Goal: Task Accomplishment & Management: Use online tool/utility

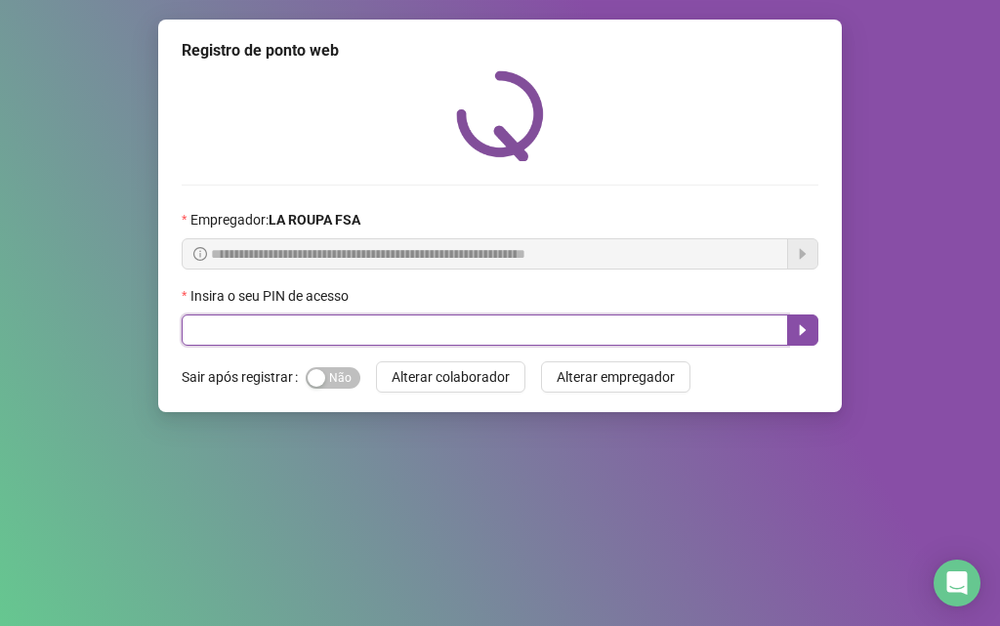
click at [253, 326] on input "text" at bounding box center [485, 329] width 606 height 31
type input "*****"
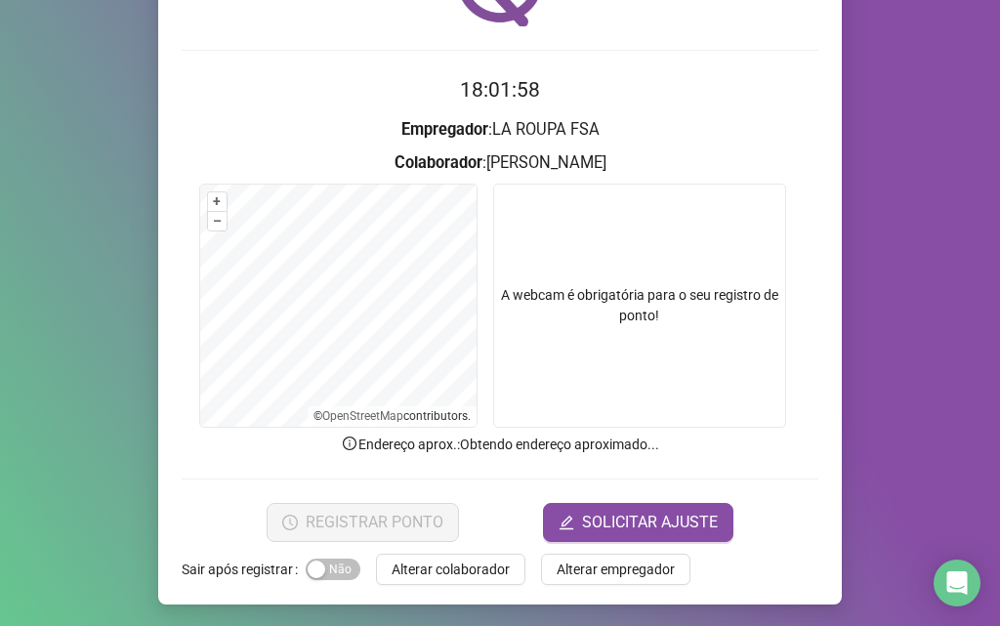
scroll to position [137, 0]
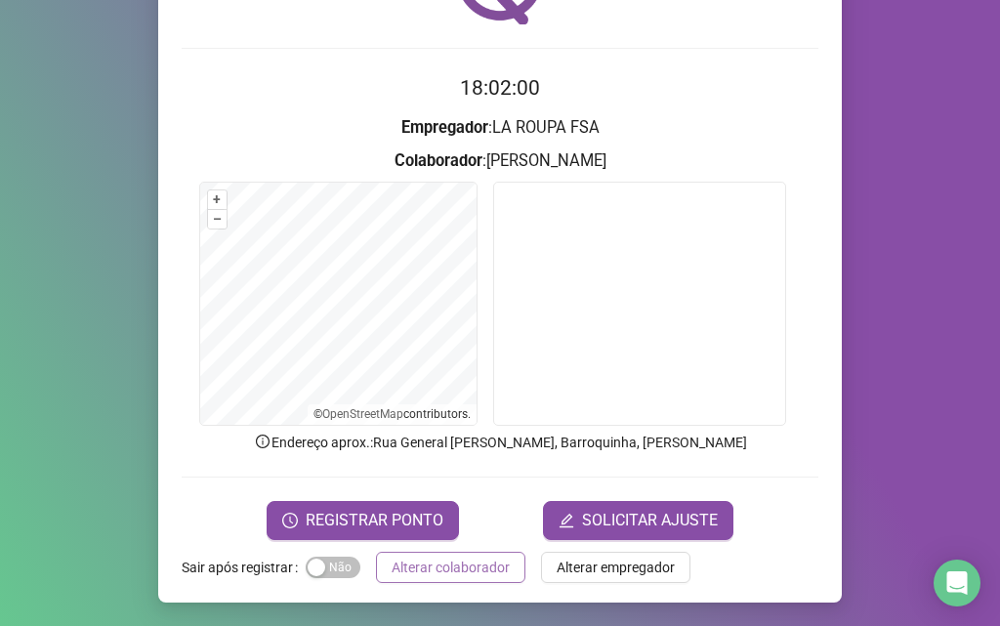
click at [452, 570] on span "Alterar colaborador" at bounding box center [451, 567] width 118 height 21
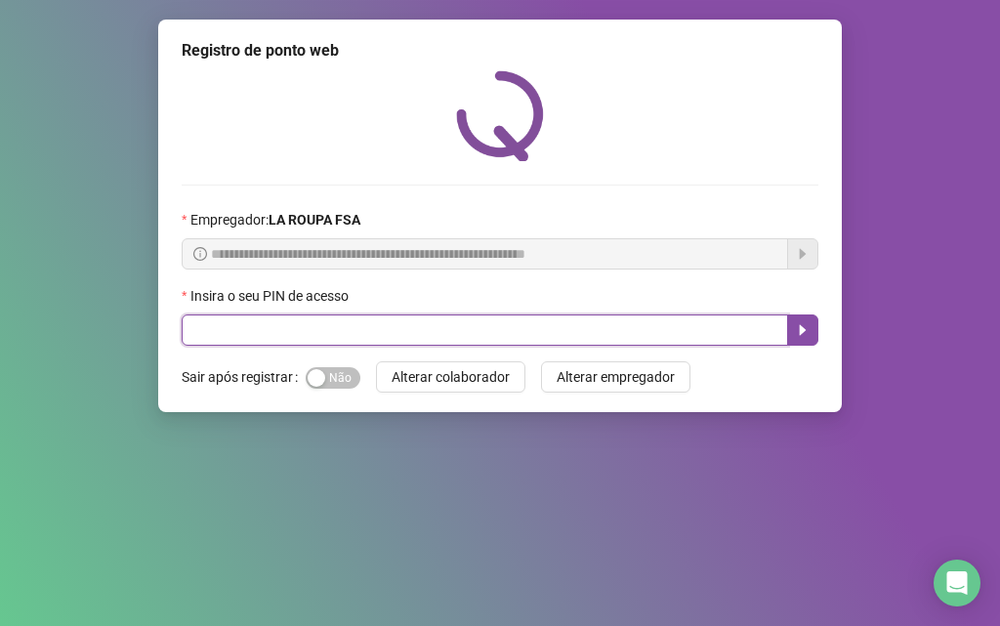
click at [313, 330] on input "text" at bounding box center [485, 329] width 606 height 31
type input "*****"
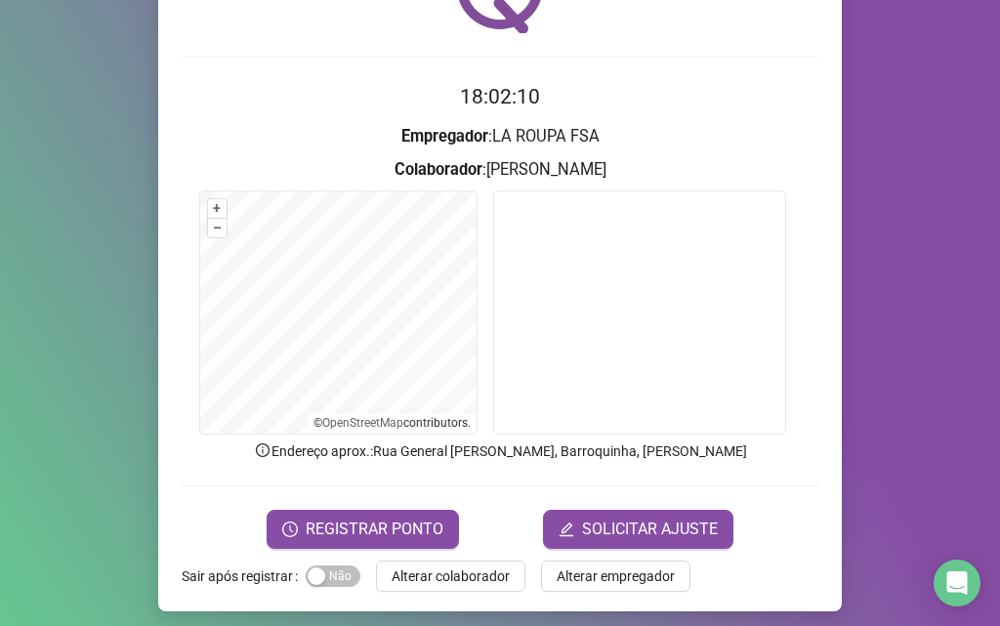
scroll to position [137, 0]
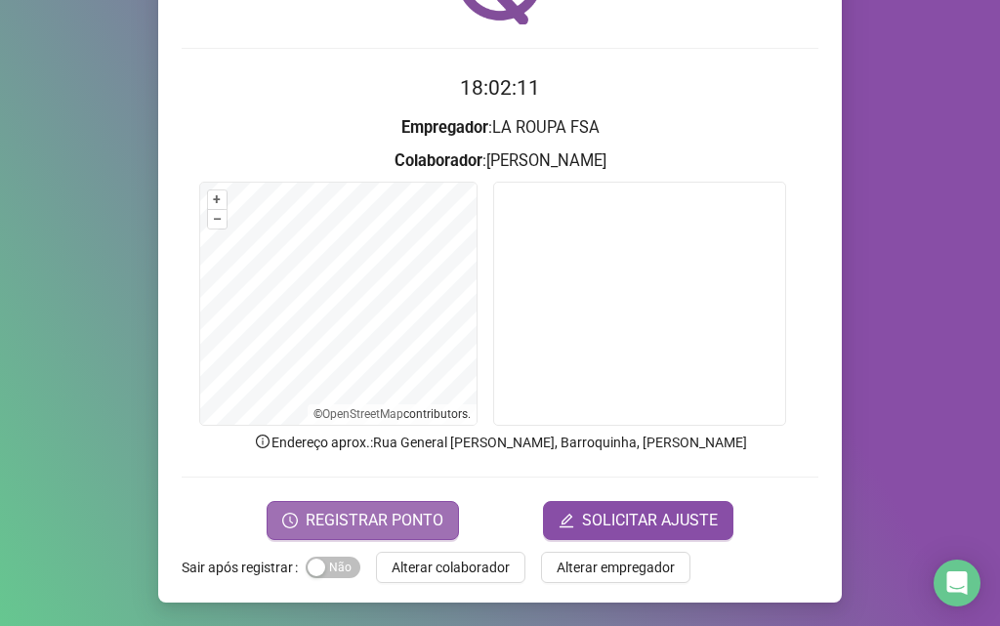
click at [381, 522] on span "REGISTRAR PONTO" at bounding box center [375, 520] width 138 height 23
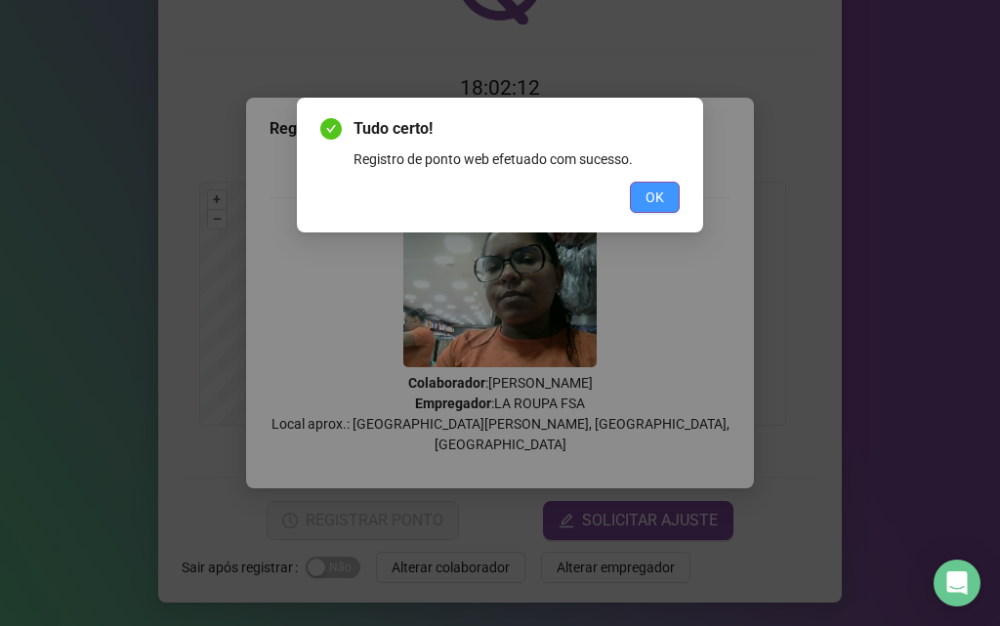
click at [665, 189] on button "OK" at bounding box center [655, 197] width 50 height 31
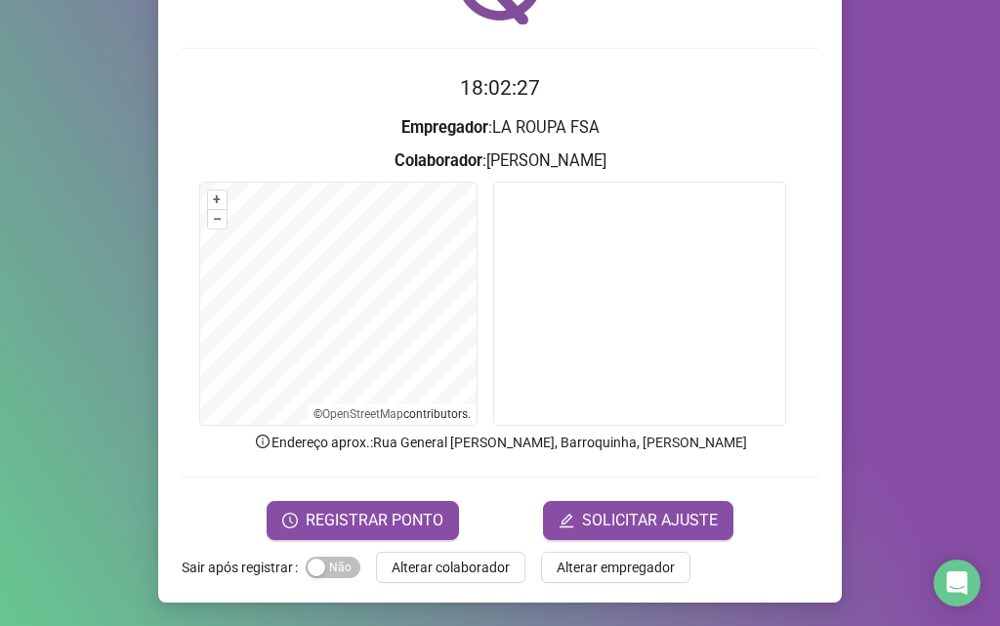
click at [455, 573] on span "Alterar colaborador" at bounding box center [451, 567] width 118 height 21
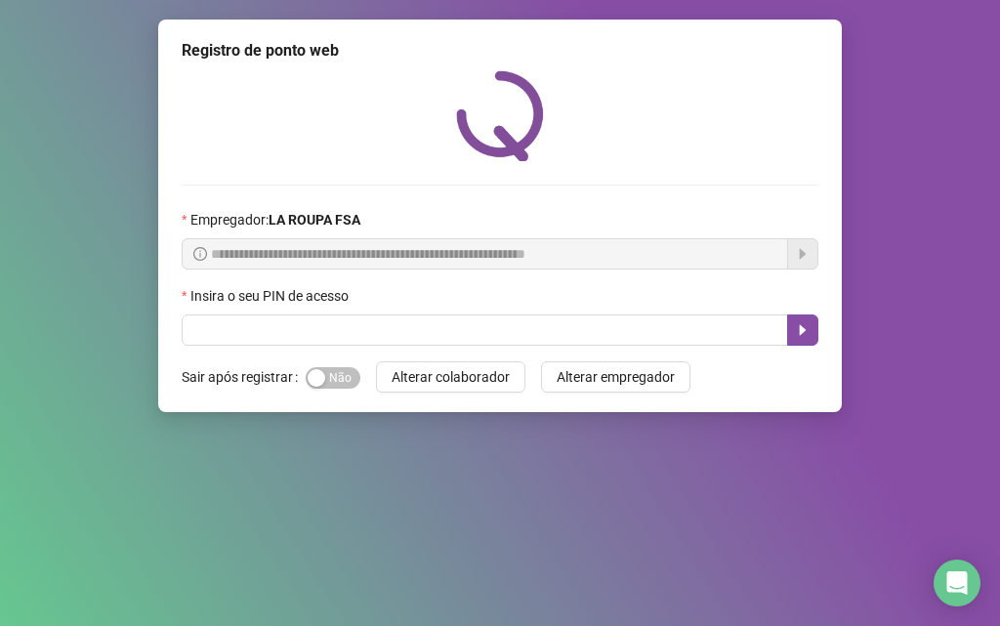
scroll to position [0, 0]
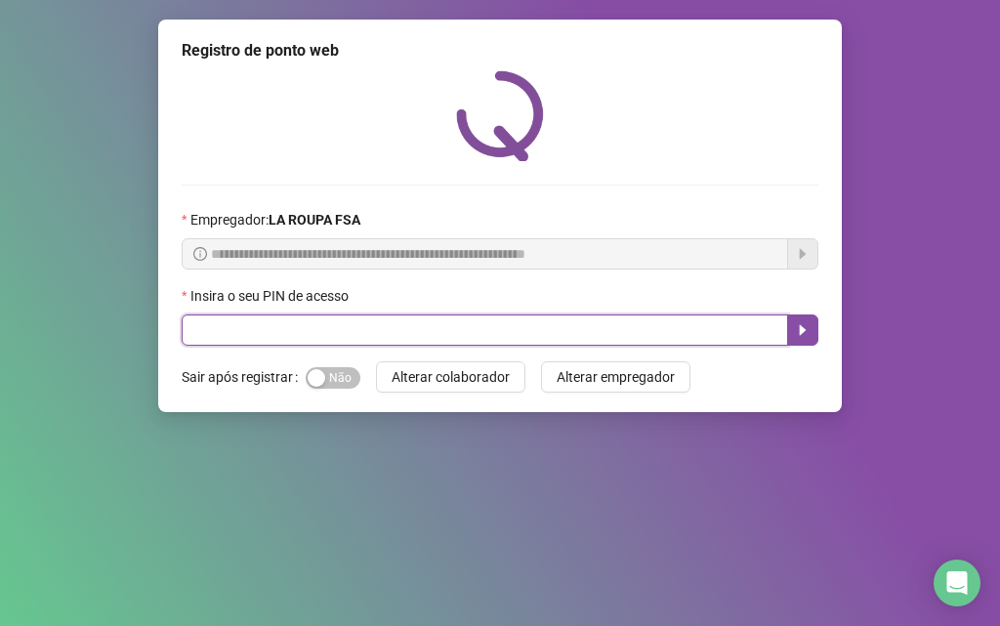
click at [403, 329] on input "text" at bounding box center [485, 329] width 606 height 31
type input "*****"
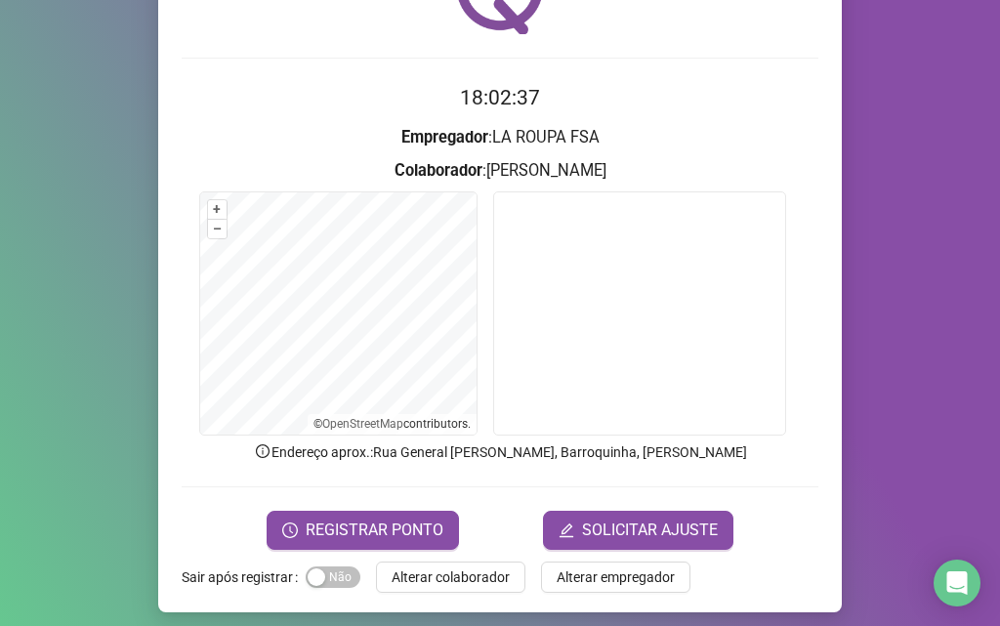
scroll to position [137, 0]
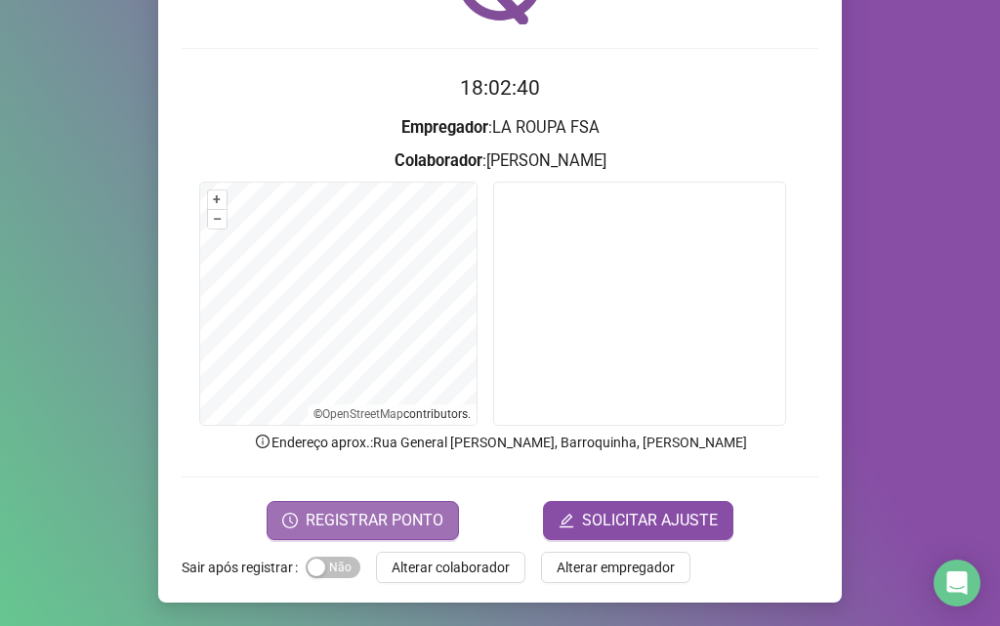
click at [377, 521] on span "REGISTRAR PONTO" at bounding box center [375, 520] width 138 height 23
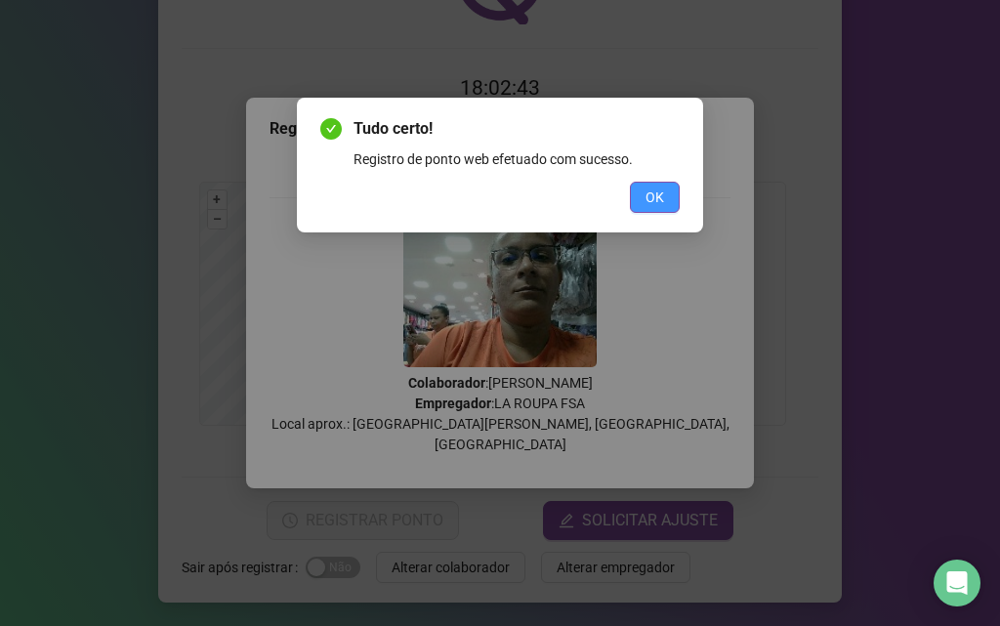
click at [654, 207] on span "OK" at bounding box center [654, 196] width 19 height 21
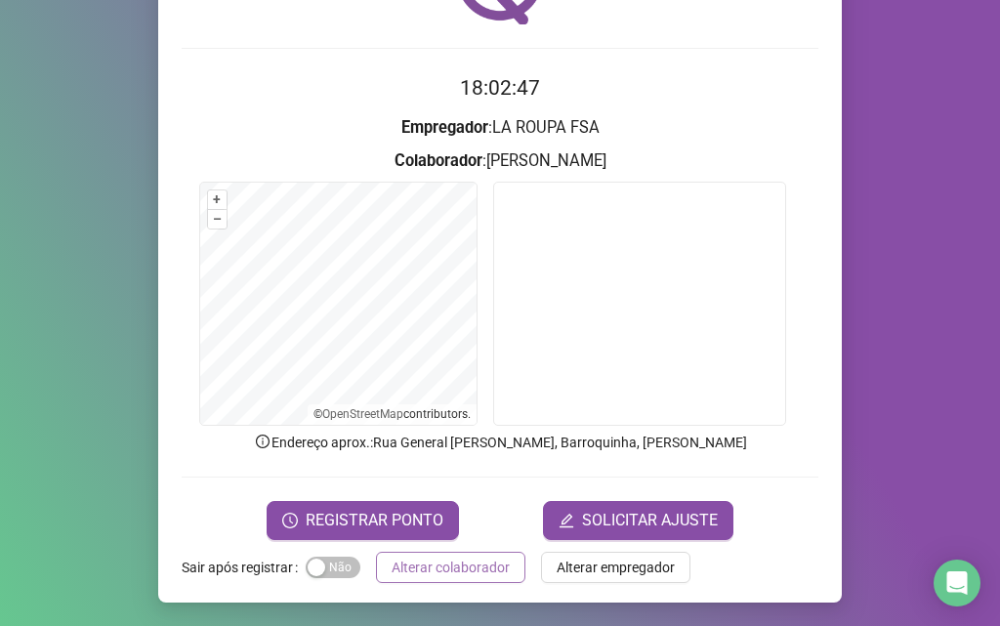
click at [430, 565] on span "Alterar colaborador" at bounding box center [451, 567] width 118 height 21
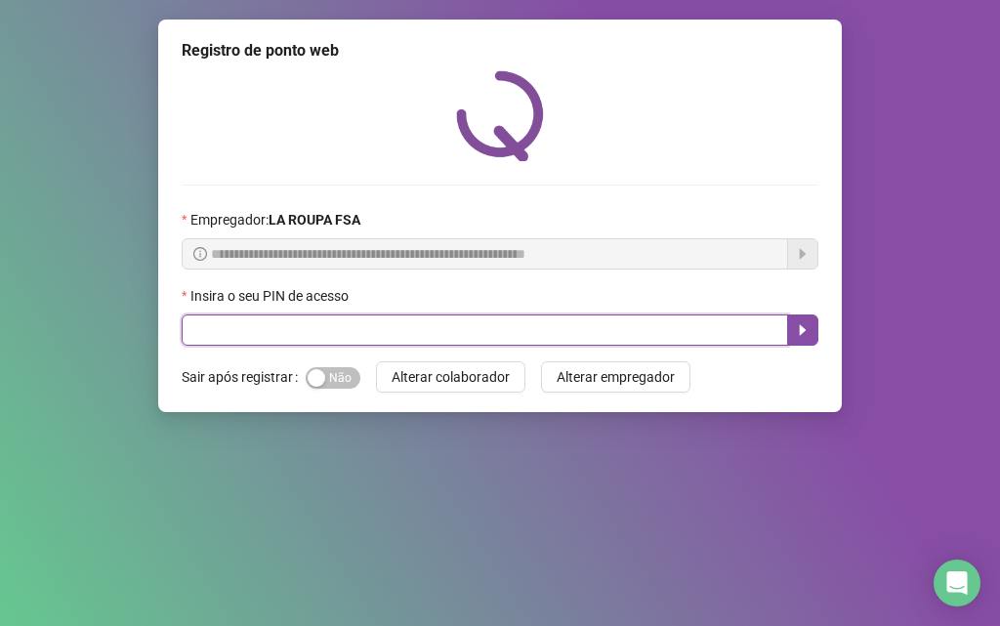
click at [336, 331] on input "text" at bounding box center [485, 329] width 606 height 31
type input "*****"
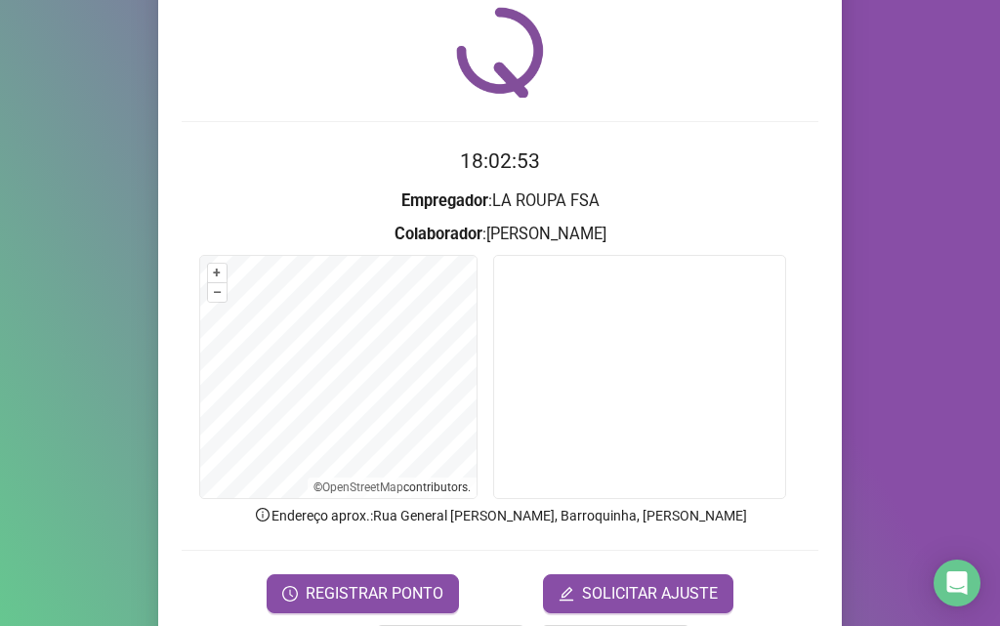
scroll to position [137, 0]
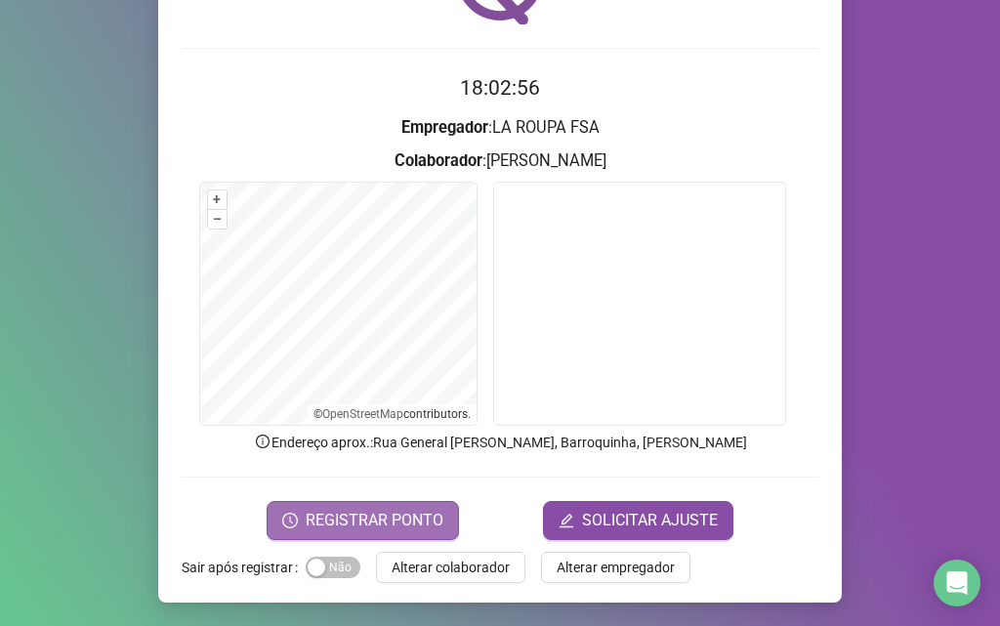
drag, startPoint x: 433, startPoint y: 517, endPoint x: 388, endPoint y: 511, distance: 46.4
click at [406, 516] on span "REGISTRAR PONTO" at bounding box center [375, 520] width 138 height 23
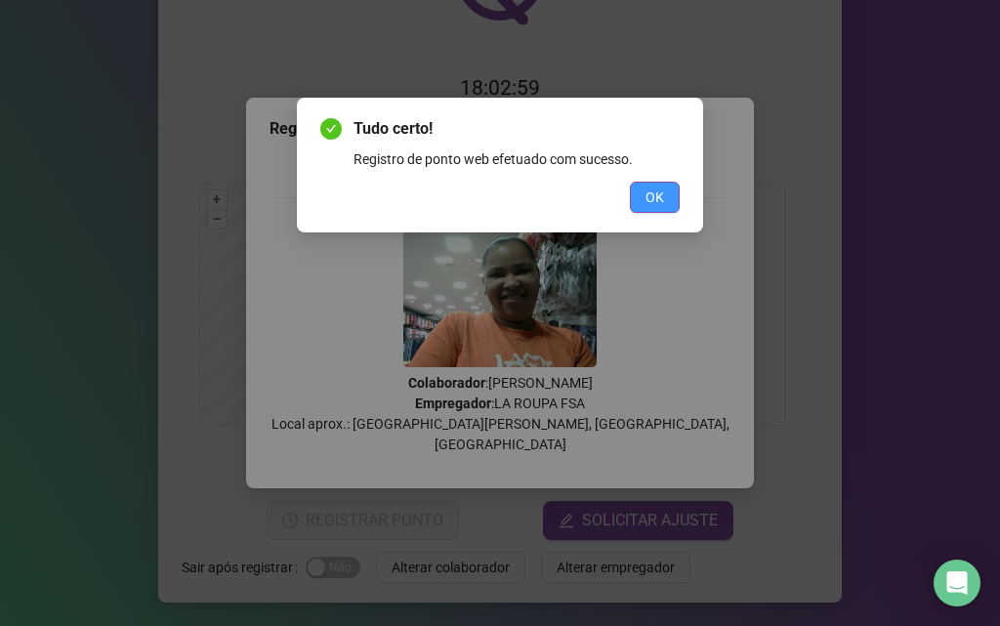
click at [665, 197] on button "OK" at bounding box center [655, 197] width 50 height 31
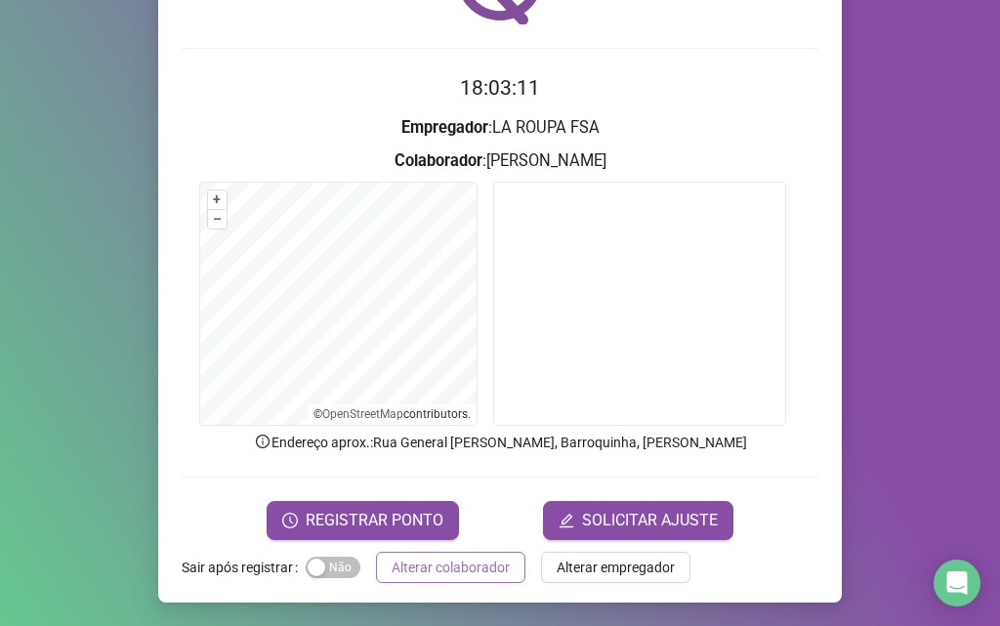
click at [432, 570] on span "Alterar colaborador" at bounding box center [451, 567] width 118 height 21
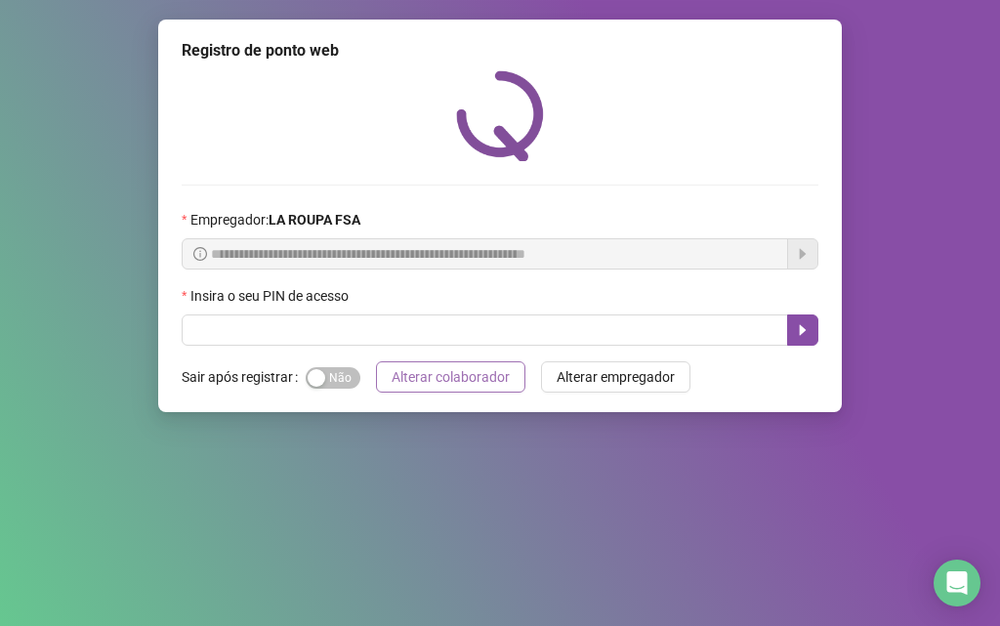
scroll to position [0, 0]
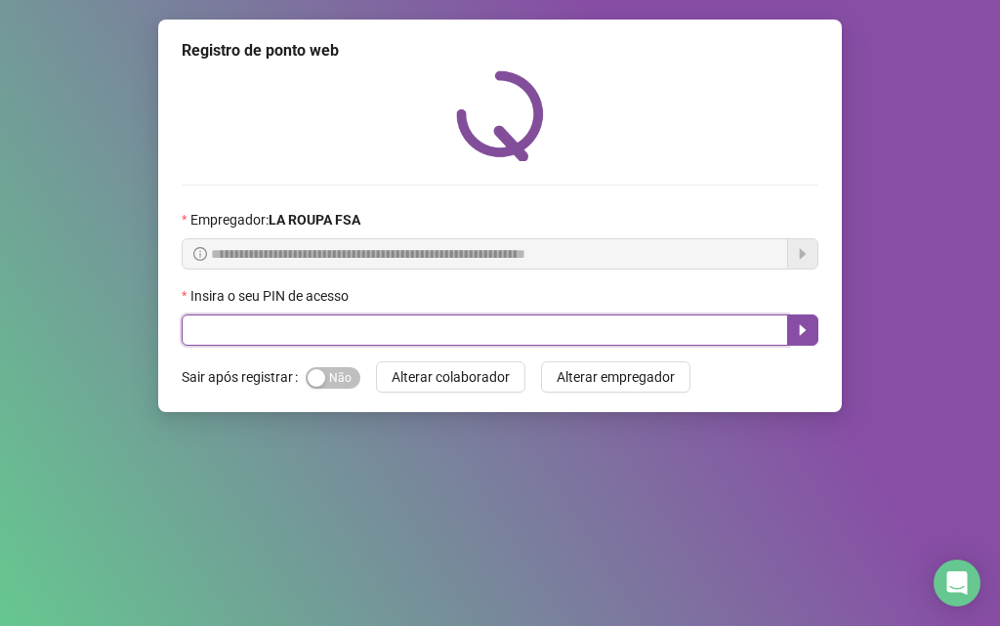
click at [283, 332] on input "text" at bounding box center [485, 329] width 606 height 31
type input "*****"
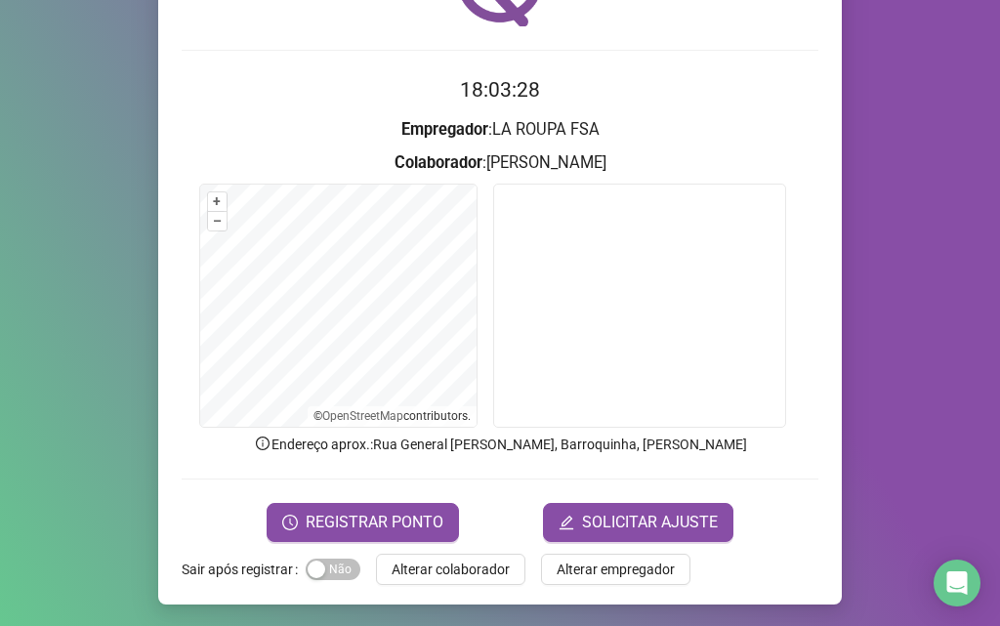
scroll to position [137, 0]
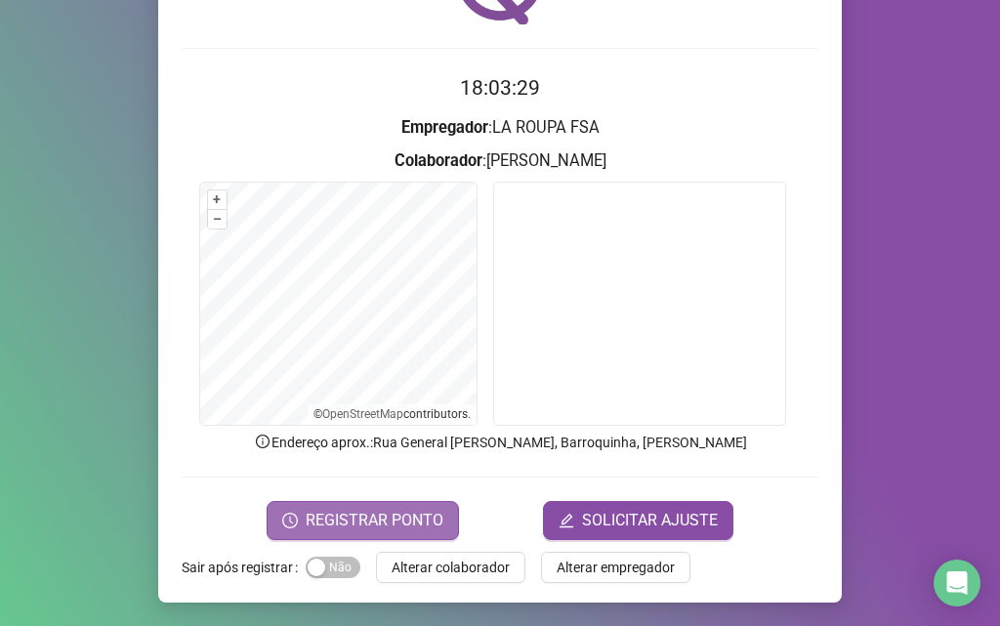
click at [383, 521] on span "REGISTRAR PONTO" at bounding box center [375, 520] width 138 height 23
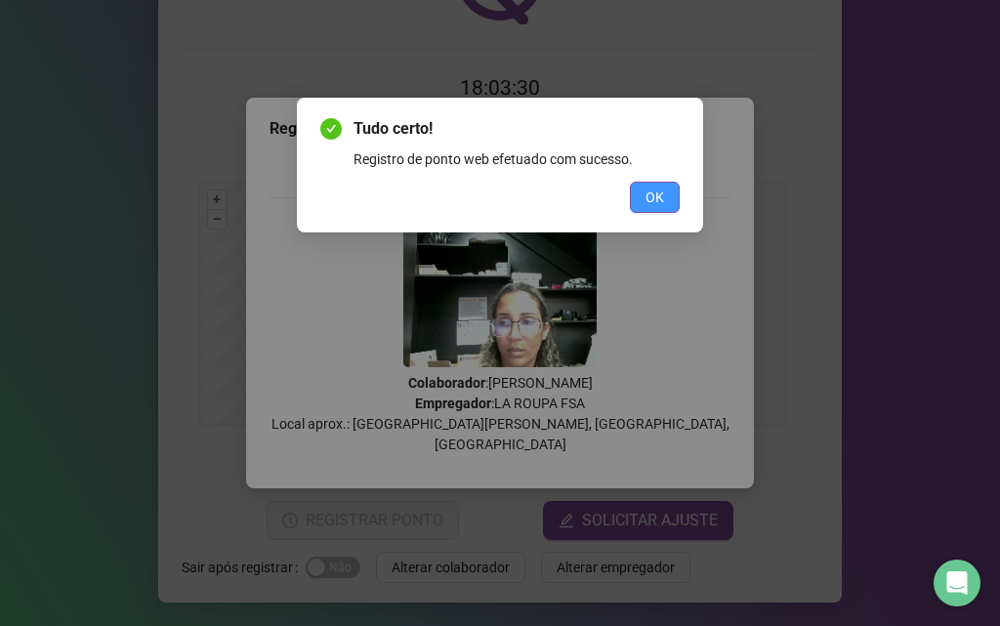
click at [667, 198] on button "OK" at bounding box center [655, 197] width 50 height 31
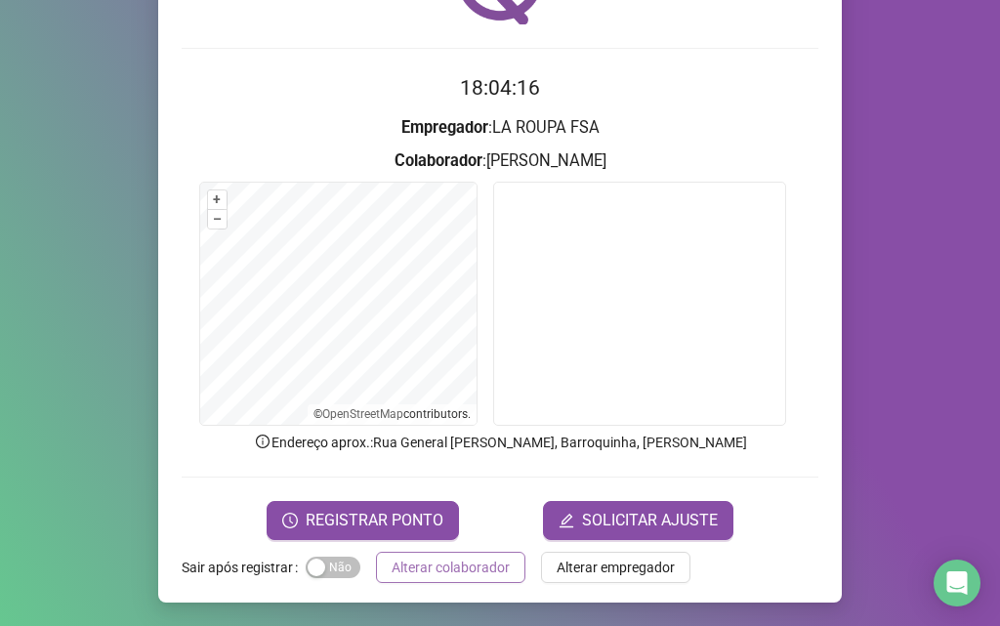
click at [453, 561] on span "Alterar colaborador" at bounding box center [451, 567] width 118 height 21
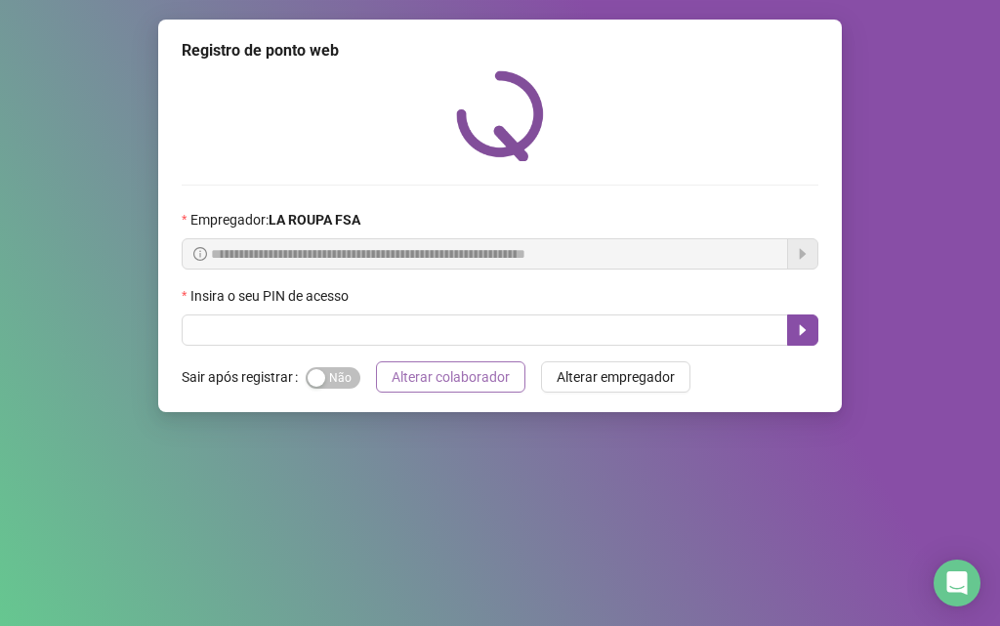
scroll to position [0, 0]
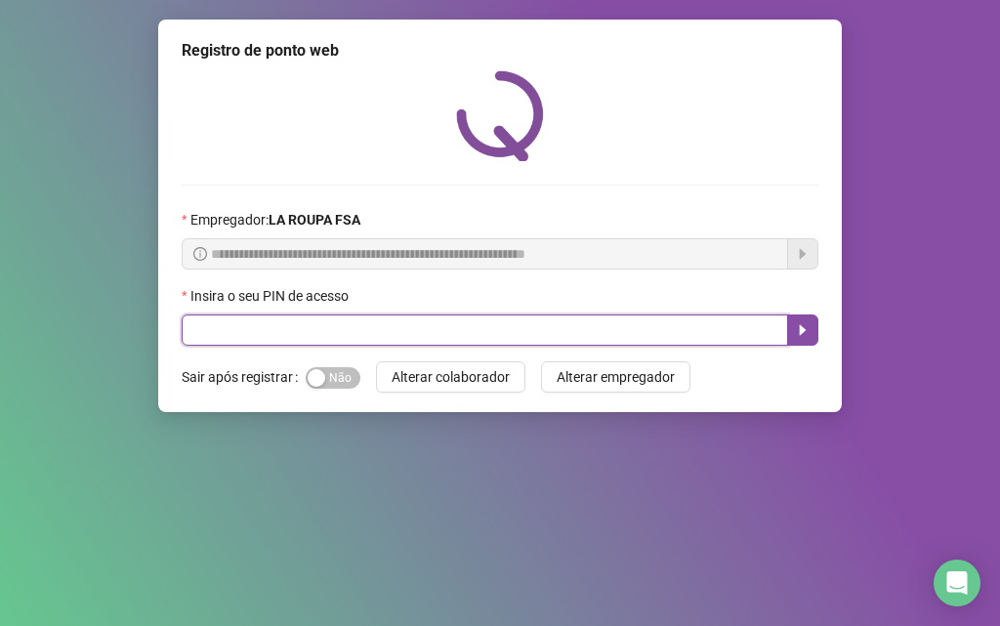
click at [362, 331] on input "text" at bounding box center [485, 329] width 606 height 31
type input "*****"
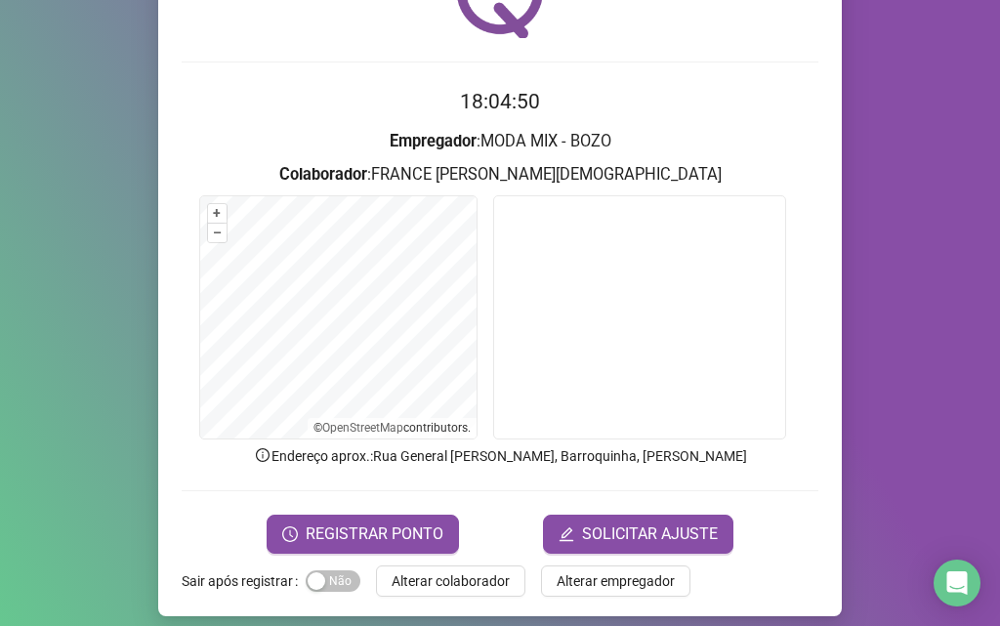
scroll to position [137, 0]
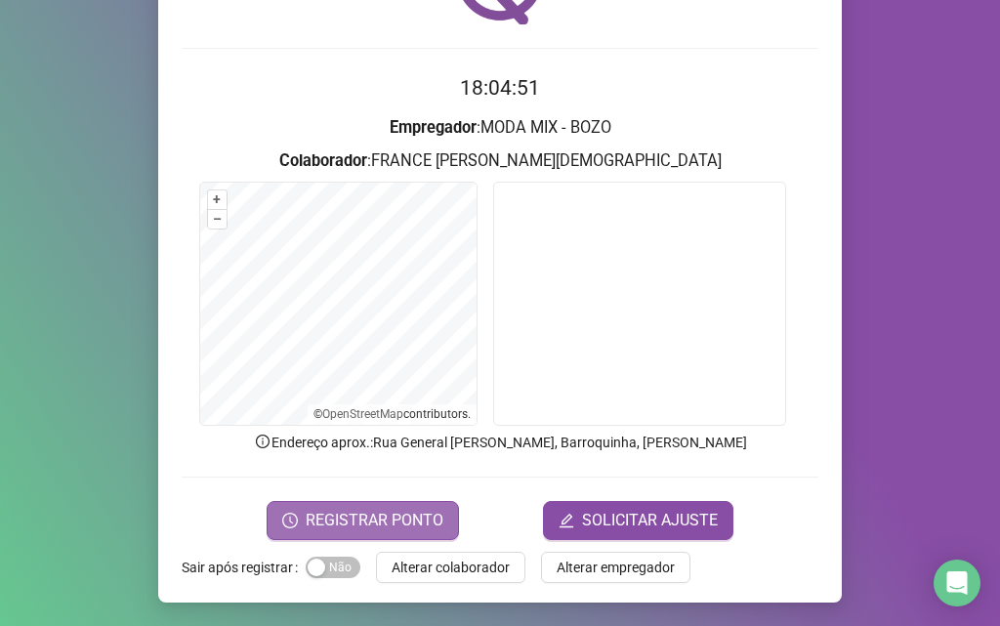
click at [378, 515] on span "REGISTRAR PONTO" at bounding box center [375, 520] width 138 height 23
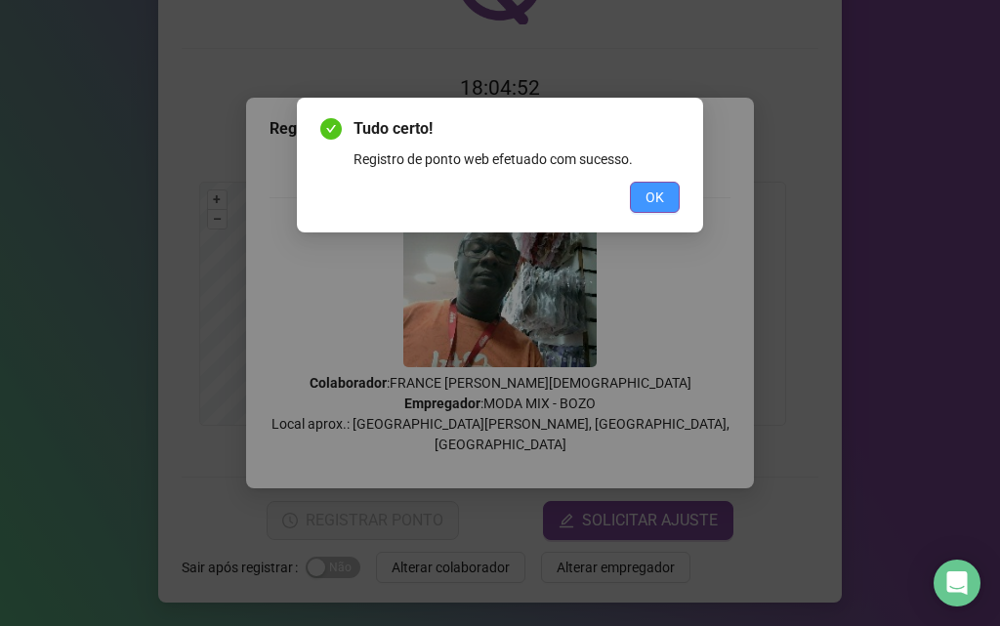
click at [660, 201] on span "OK" at bounding box center [654, 196] width 19 height 21
